Goal: Transaction & Acquisition: Obtain resource

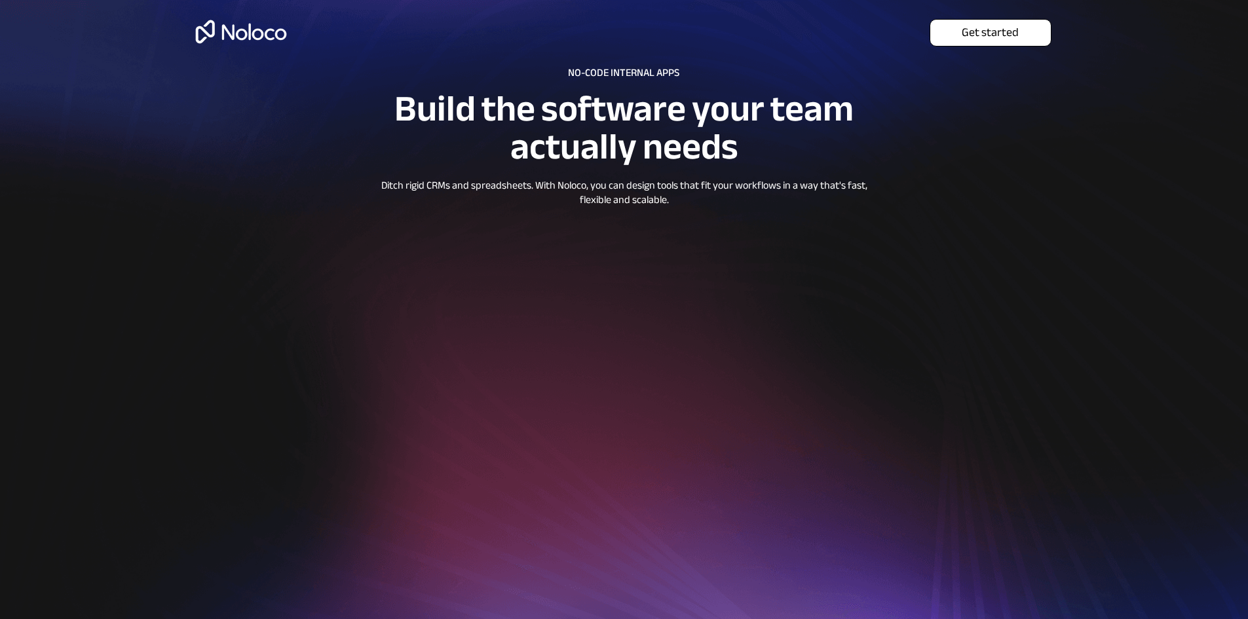
click at [978, 33] on span "Get started" at bounding box center [990, 33] width 120 height 14
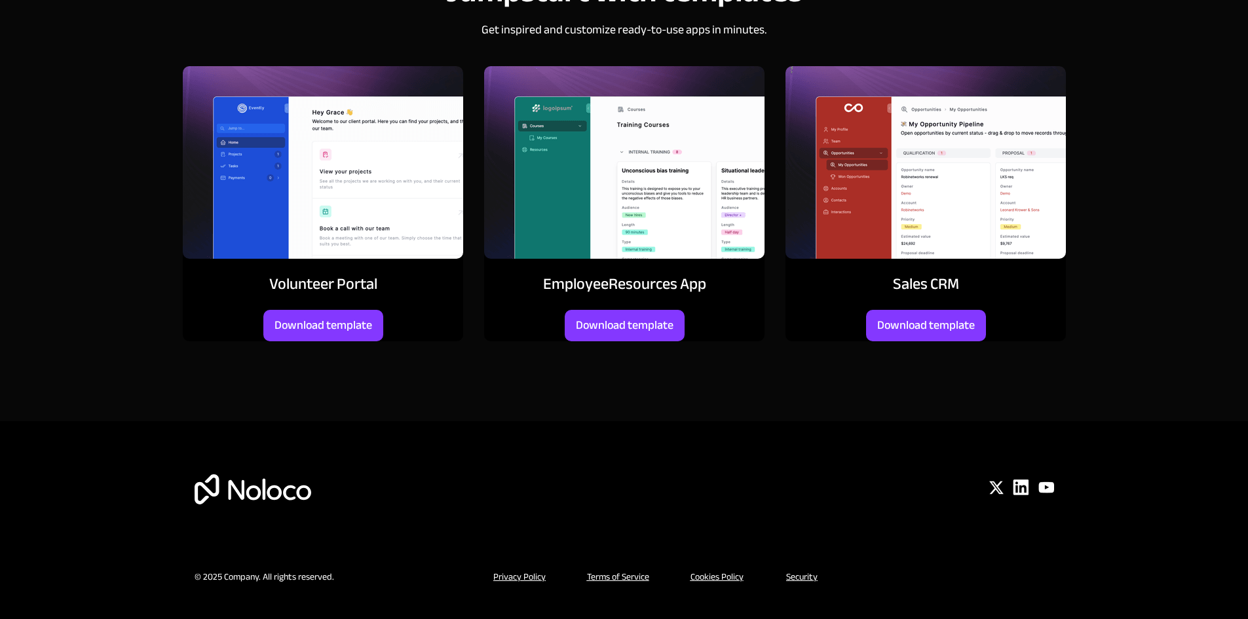
scroll to position [5632, 0]
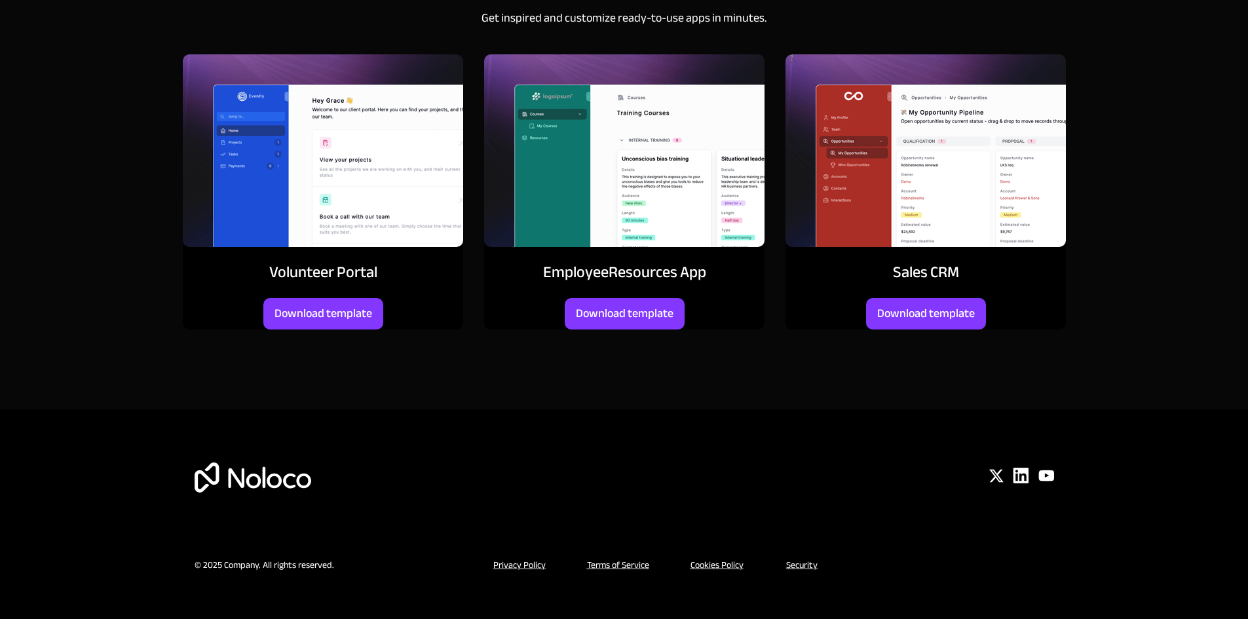
click at [934, 153] on img at bounding box center [925, 150] width 280 height 193
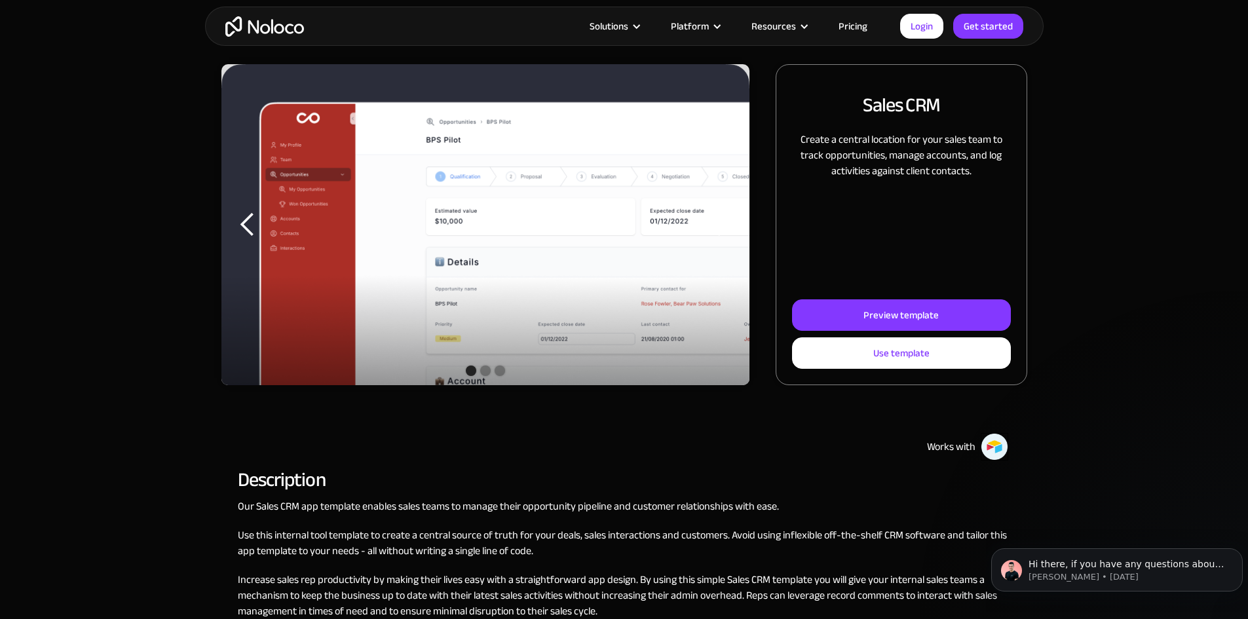
scroll to position [131, 0]
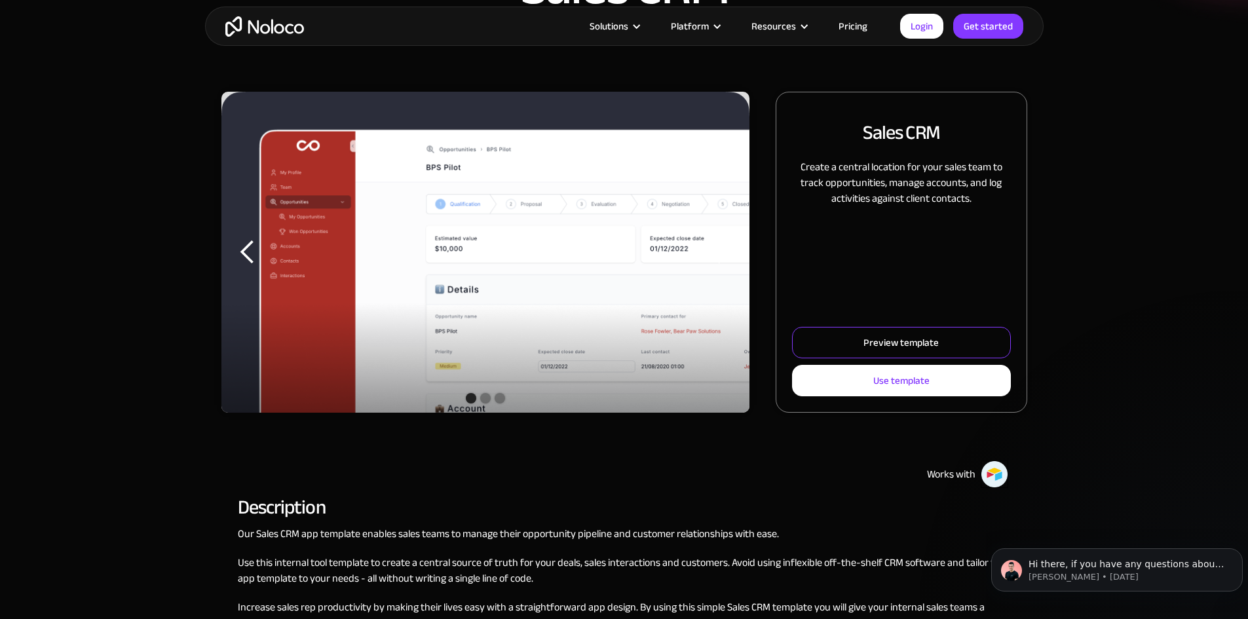
click at [863, 351] on div "Preview template" at bounding box center [900, 342] width 75 height 17
